Goal: Navigation & Orientation: Find specific page/section

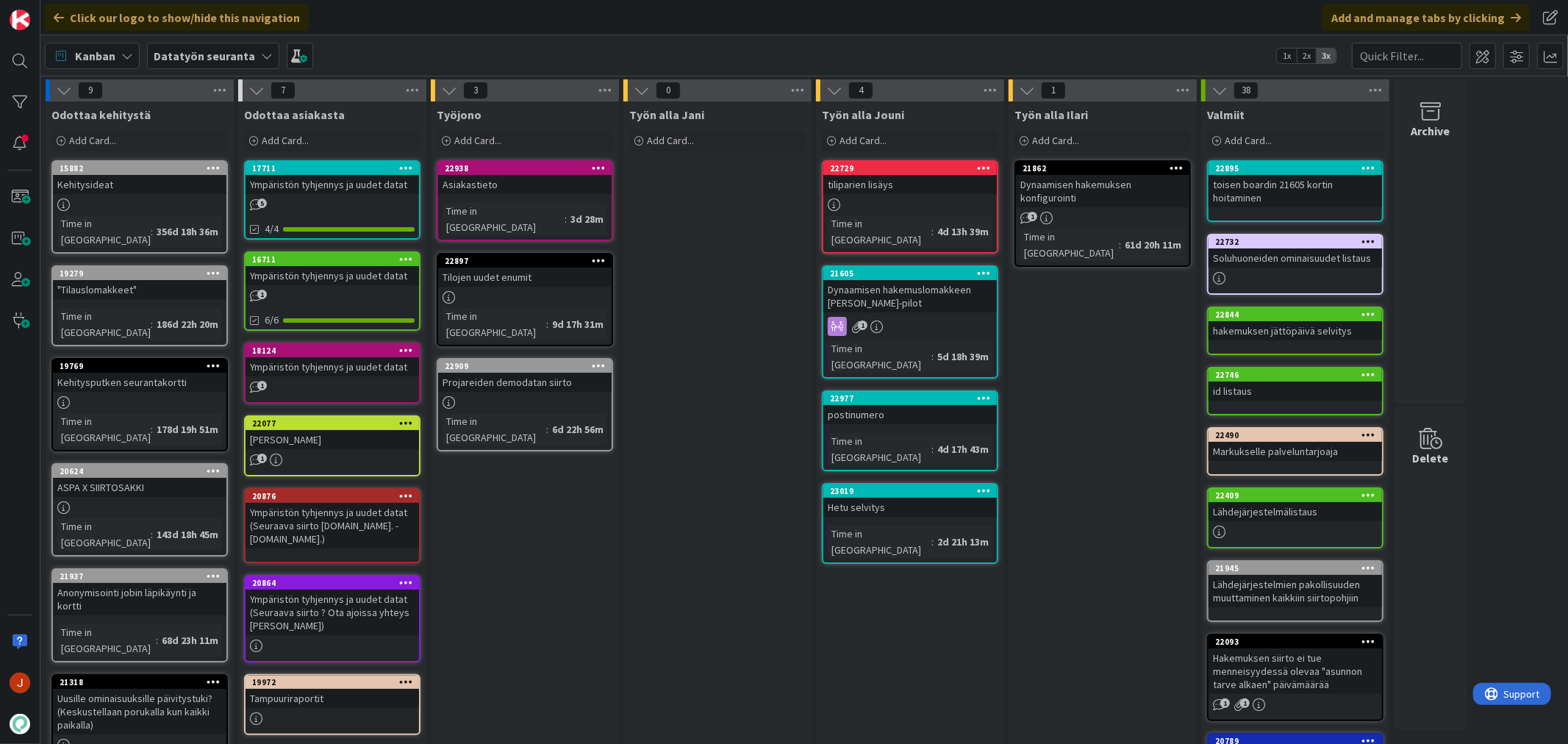
click at [930, 646] on div "Työn alla Jouni Add Card... 22729 tiliparien lisäys Time in Column : 4d 13h 39m…" at bounding box center [910, 625] width 189 height 1046
click at [713, 455] on div "Työn alla Jani Add Card..." at bounding box center [718, 625] width 189 height 1046
drag, startPoint x: 724, startPoint y: 409, endPoint x: 853, endPoint y: 447, distance: 134.5
click at [724, 409] on div "Työn alla Jani Add Card..." at bounding box center [718, 625] width 189 height 1046
click at [772, 637] on div "Työn alla Jani Add Card..." at bounding box center [718, 625] width 189 height 1046
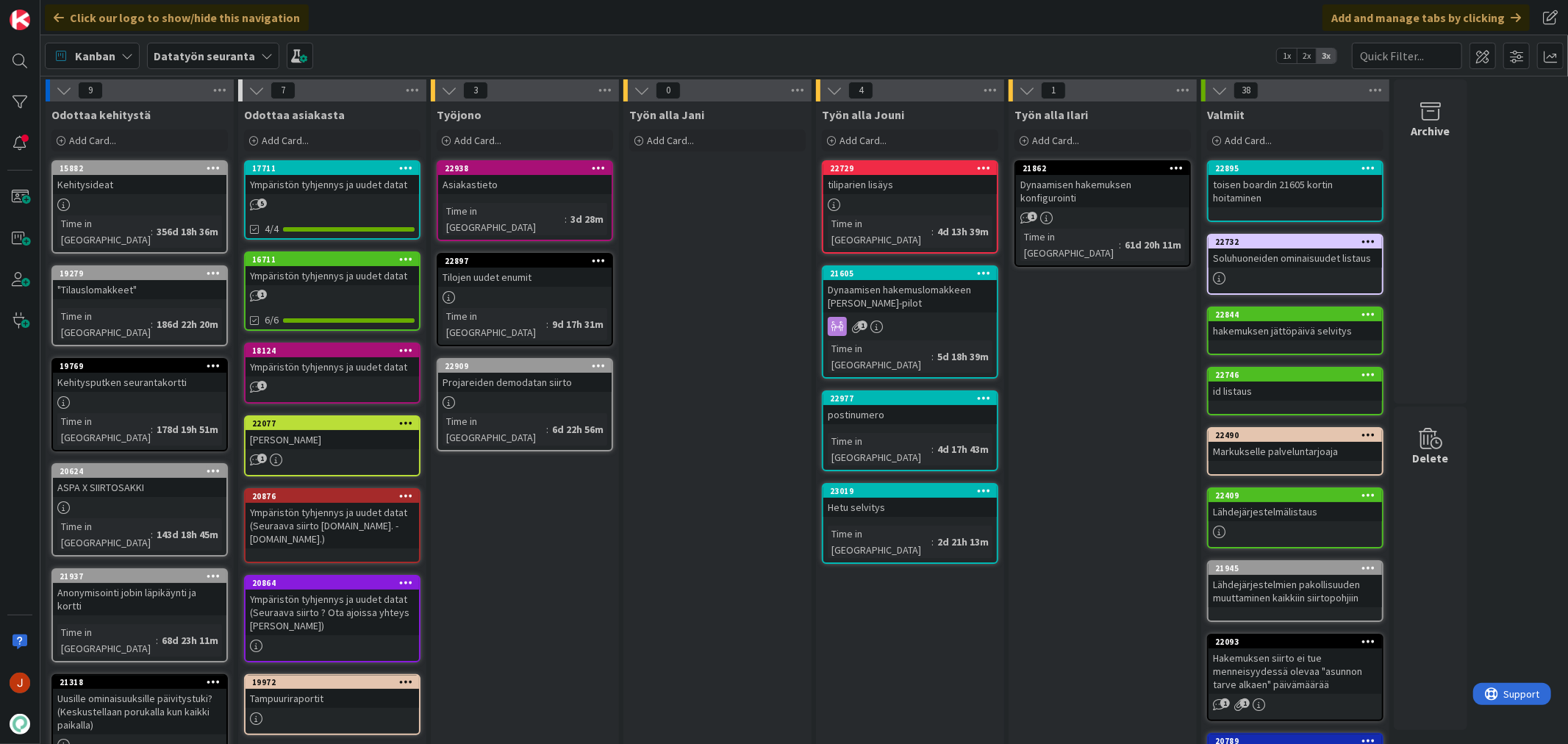
click at [891, 542] on div "Työn alla Jouni Add Card... 22729 tiliparien lisäys Time in Column : 4d 13h 39m…" at bounding box center [910, 625] width 189 height 1046
click at [914, 639] on div "Työn alla Jouni Add Card... 22729 tiliparien lisäys Time in Column : 4d 13h 39m…" at bounding box center [910, 625] width 189 height 1046
click at [901, 317] on div "1" at bounding box center [910, 327] width 174 height 19
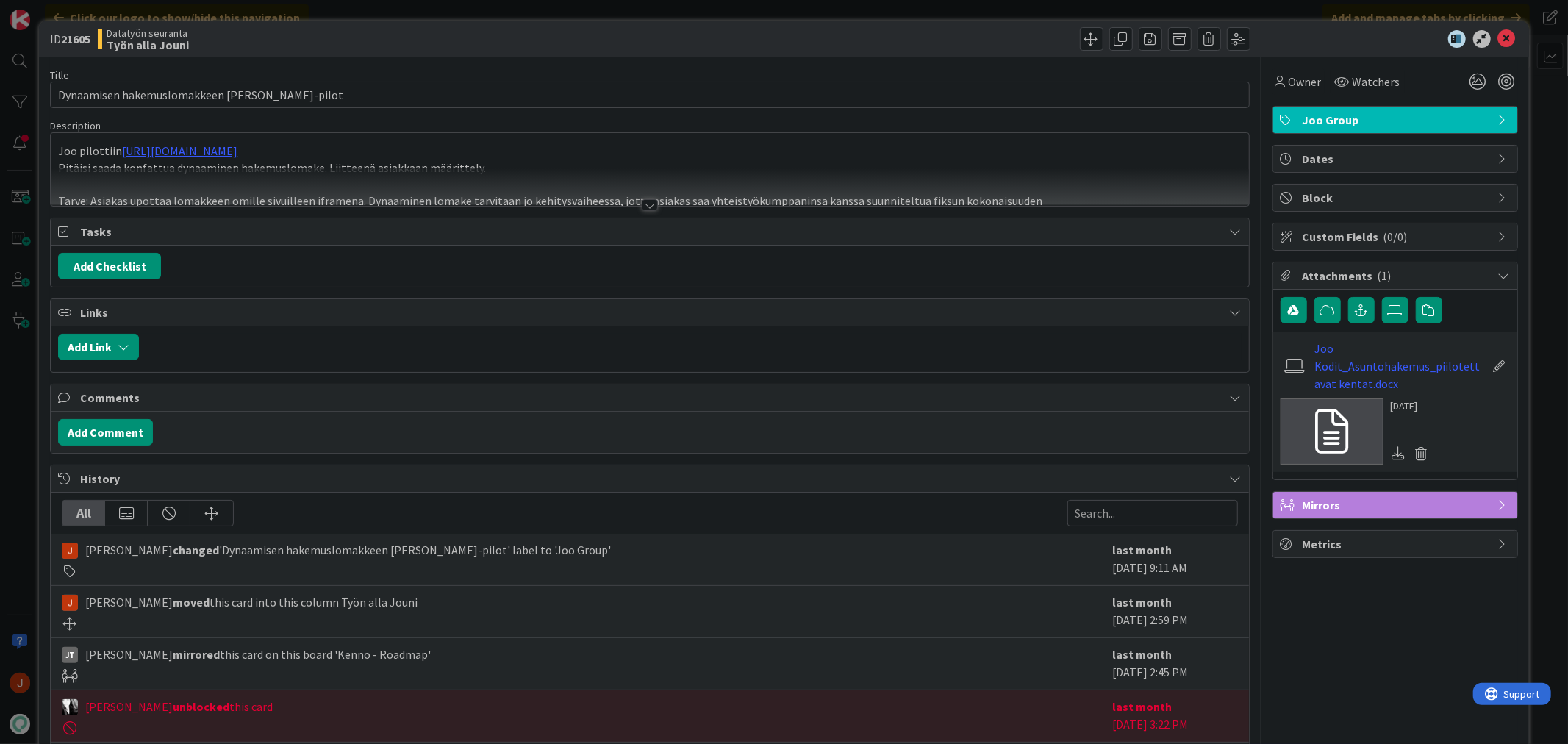
click at [648, 206] on div at bounding box center [650, 205] width 17 height 12
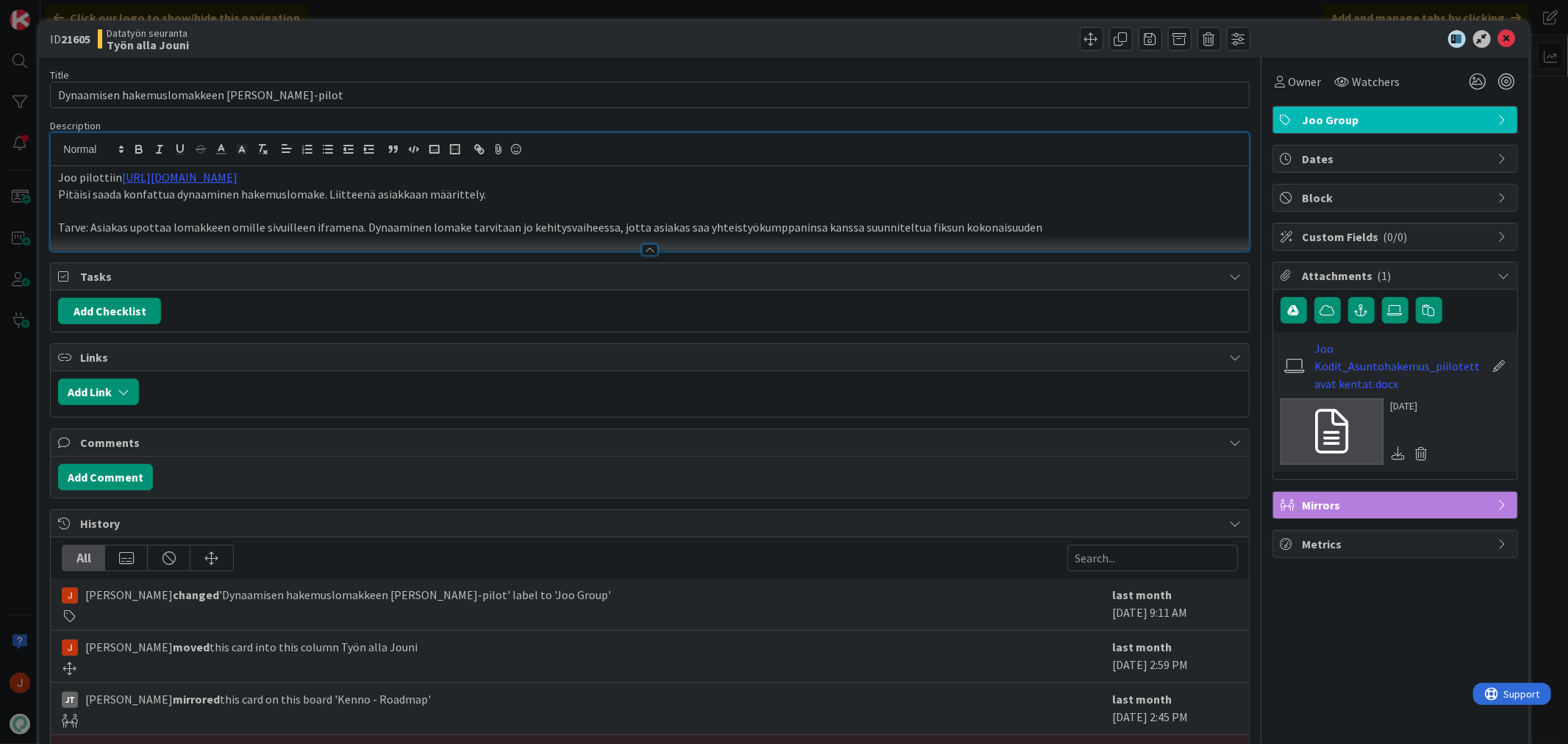
click at [386, 207] on p at bounding box center [650, 210] width 1183 height 17
click at [1499, 35] on icon at bounding box center [1507, 39] width 17 height 17
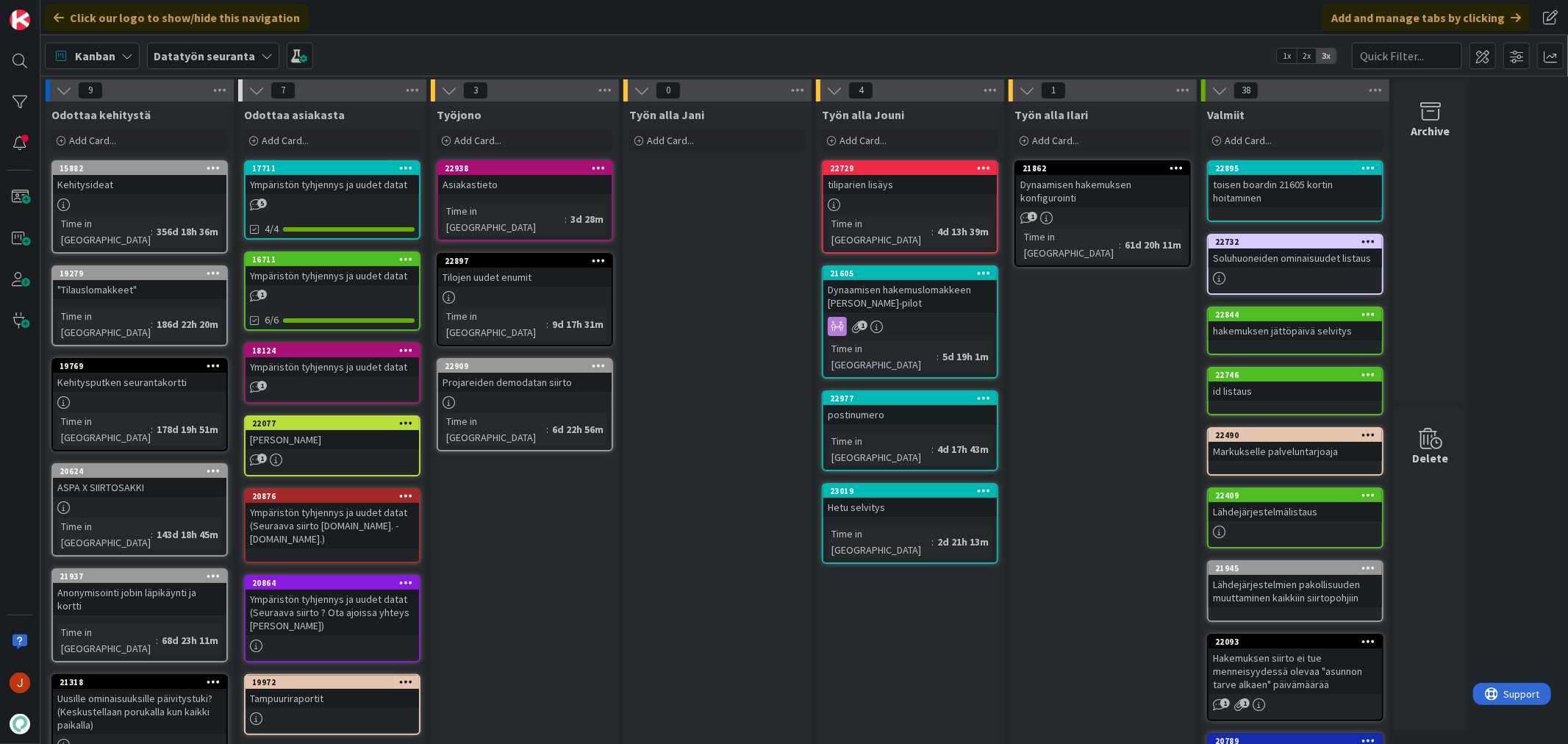
drag, startPoint x: 877, startPoint y: 576, endPoint x: 909, endPoint y: 569, distance: 32.8
click at [877, 576] on div "Työn alla Jouni Add Card... 22729 tiliparien lisäys Time in Column : 4d 13h 39m…" at bounding box center [910, 625] width 189 height 1046
click at [744, 309] on div "Työn alla Jani Add Card..." at bounding box center [718, 625] width 189 height 1046
click at [261, 50] on icon at bounding box center [267, 56] width 12 height 12
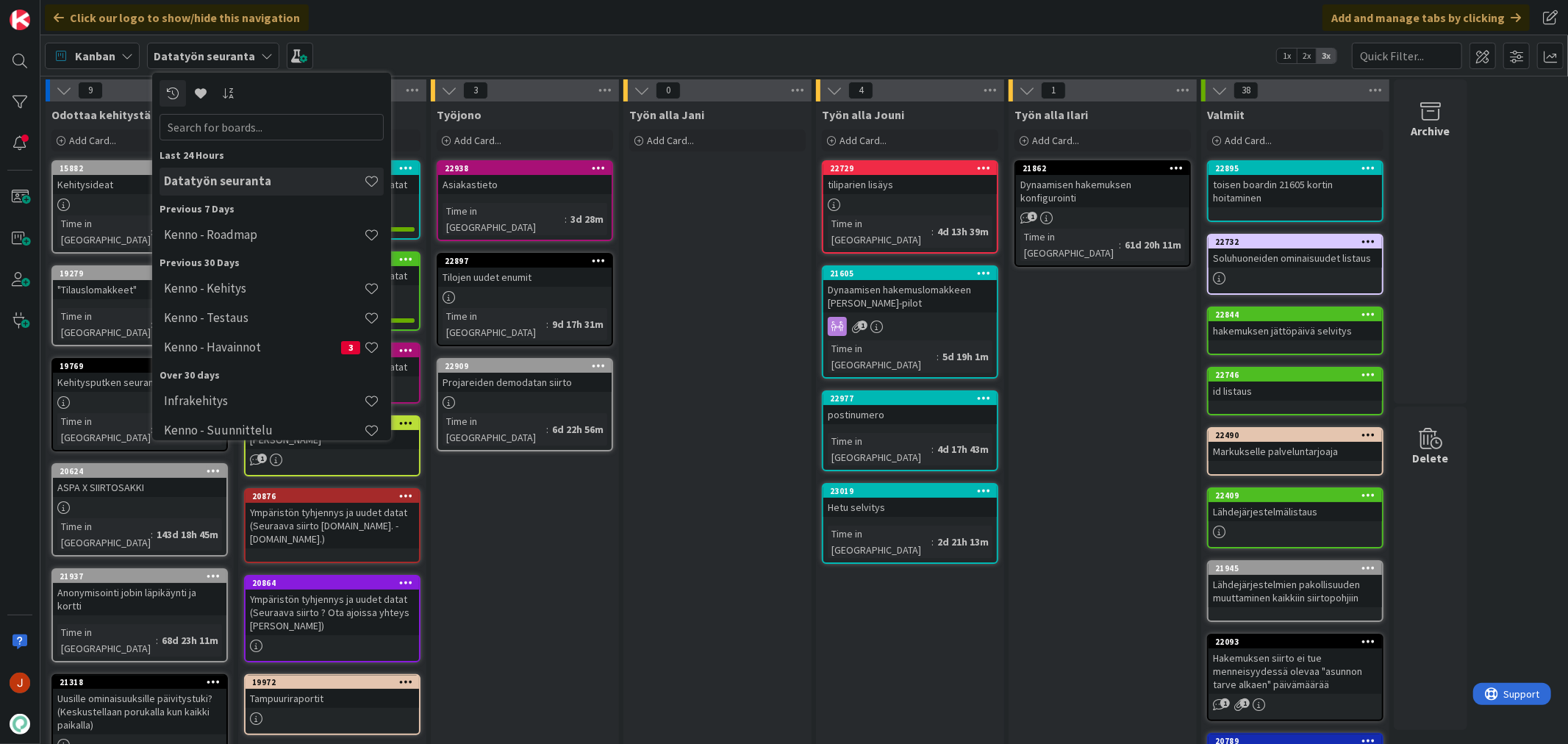
click at [744, 50] on div "Kanban Datatyön seuranta Last 24 Hours Datatyön seuranta Previous 7 Days Kenno …" at bounding box center [804, 56] width 1528 height 41
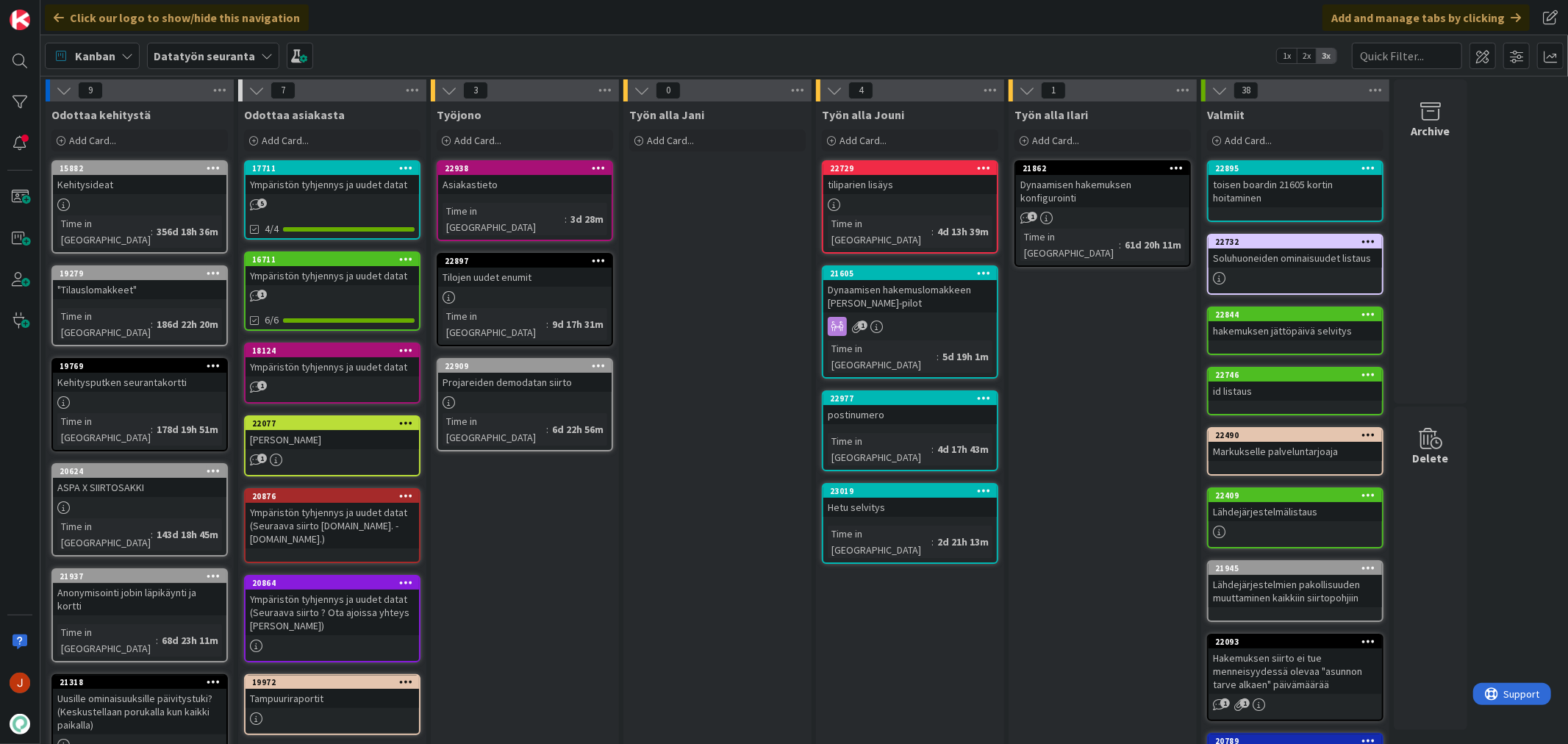
click at [261, 53] on icon at bounding box center [267, 56] width 12 height 12
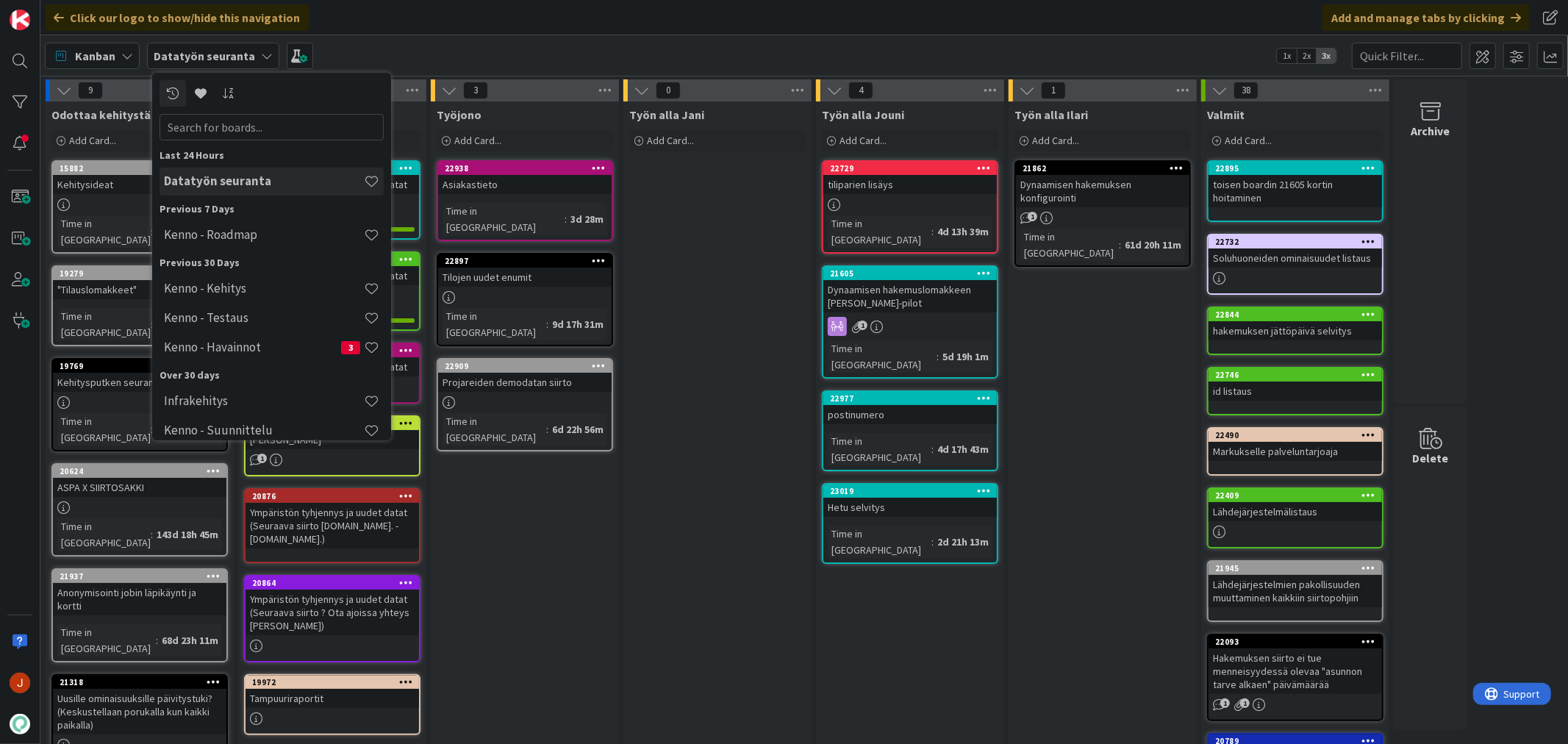
drag, startPoint x: 267, startPoint y: 180, endPoint x: 219, endPoint y: 177, distance: 48.1
click at [219, 177] on h4 "Datatyön seuranta" at bounding box center [264, 181] width 200 height 15
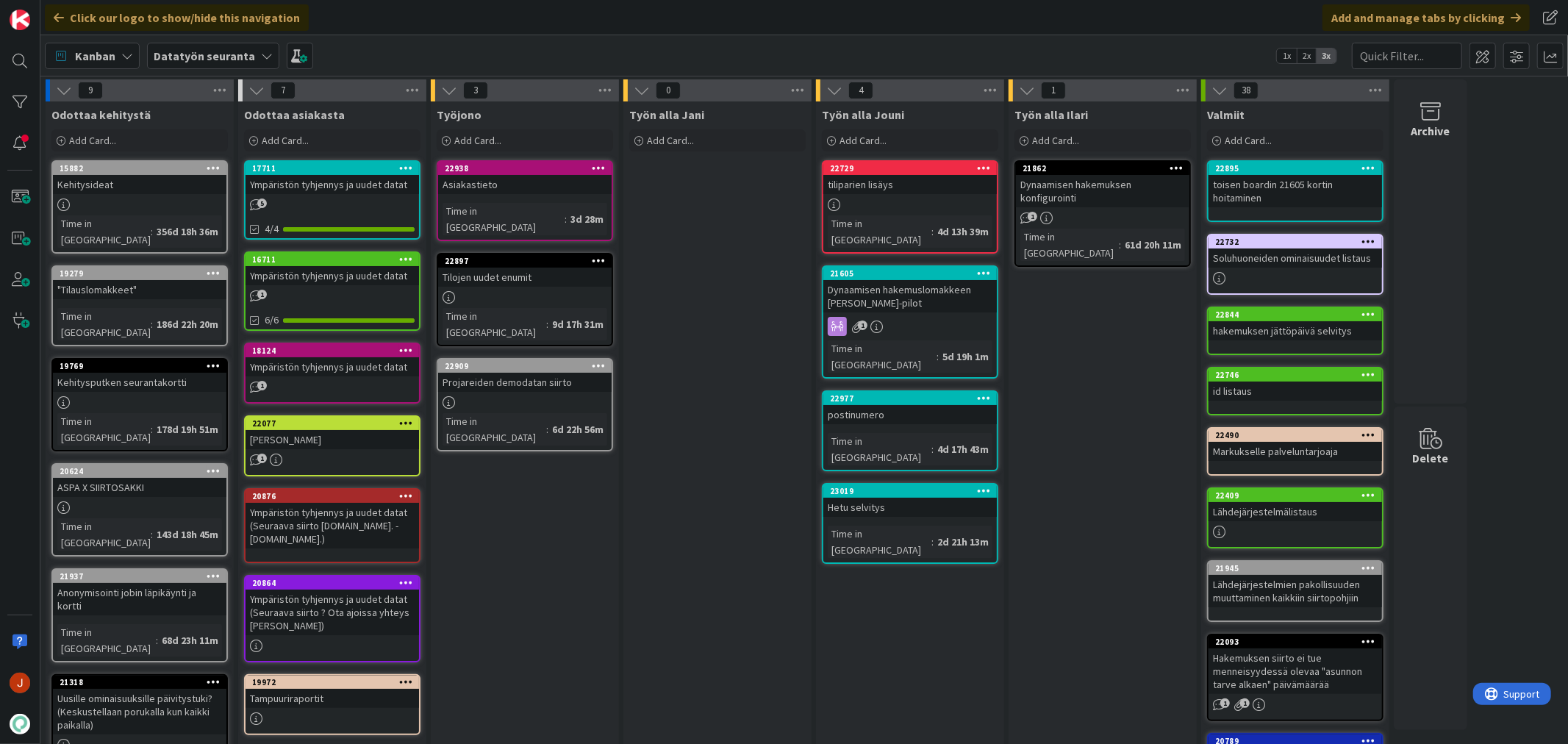
click at [734, 511] on div "Työn alla Jani Add Card..." at bounding box center [718, 625] width 189 height 1046
